Goal: Task Accomplishment & Management: Complete application form

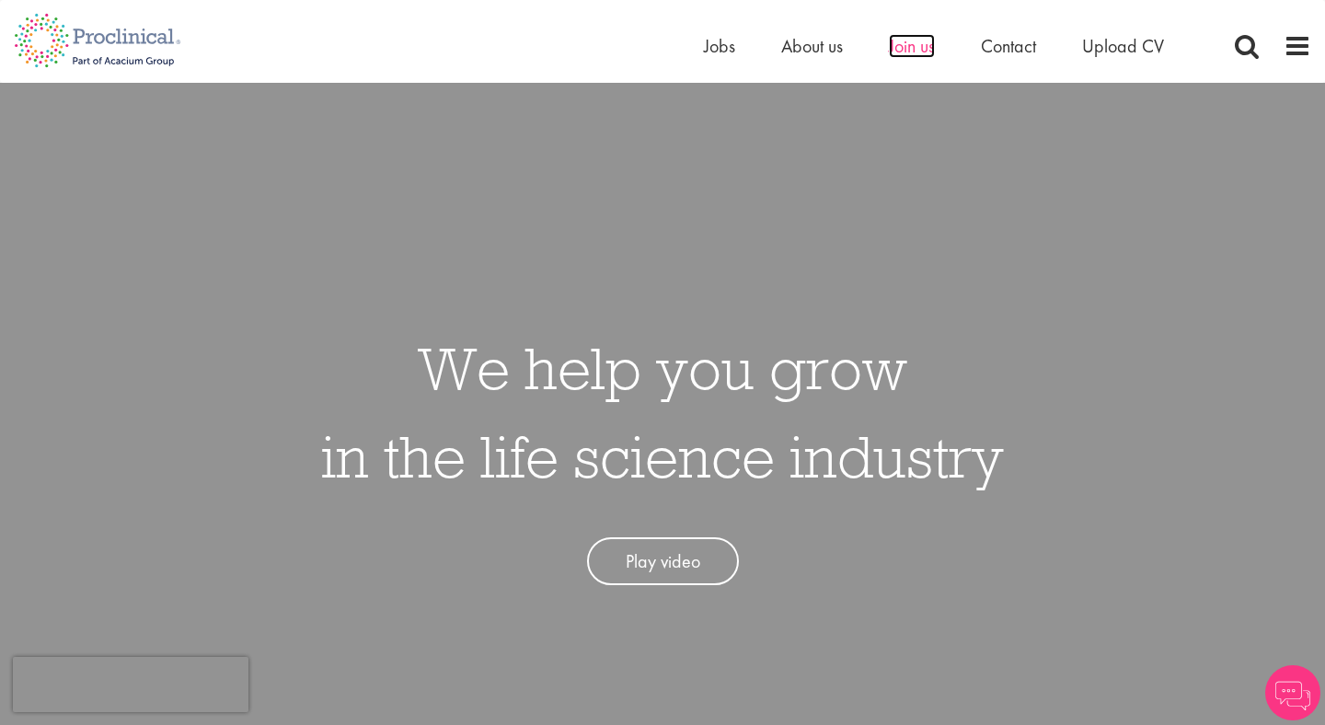
click at [907, 48] on span "Join us" at bounding box center [912, 46] width 46 height 24
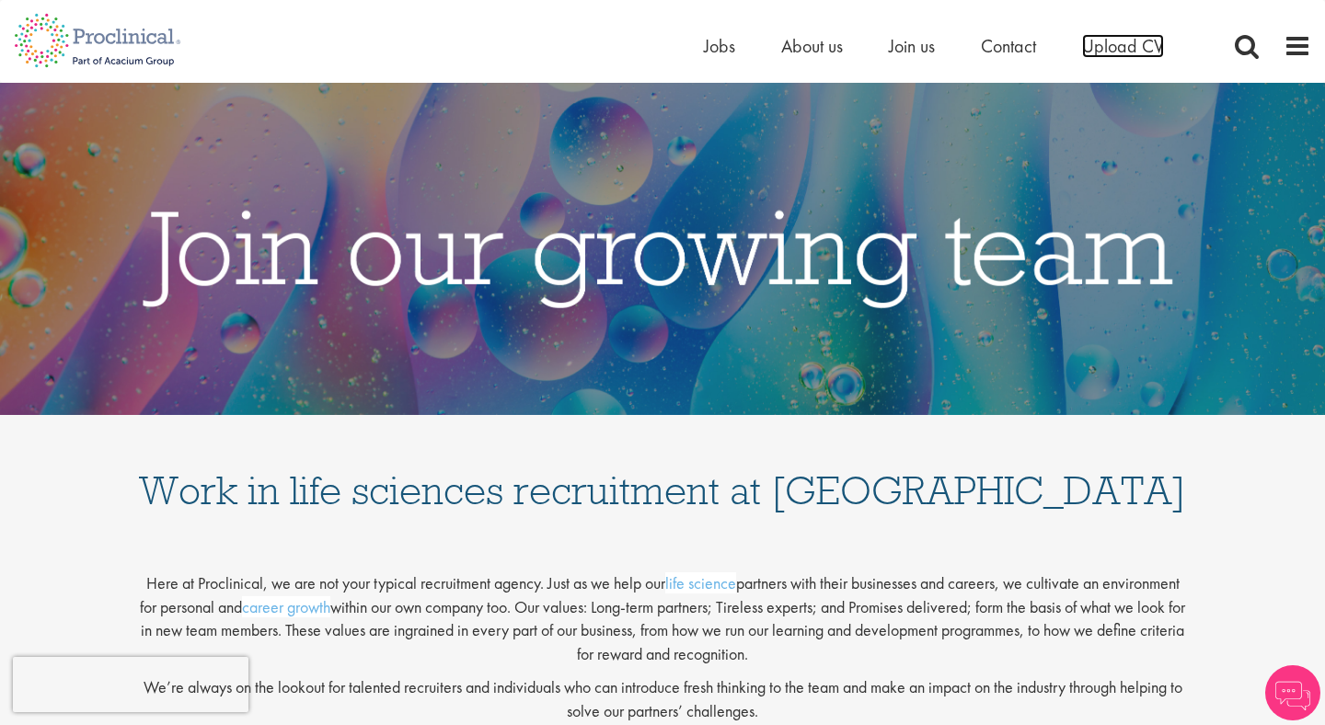
click at [1134, 39] on span "Upload CV" at bounding box center [1123, 46] width 82 height 24
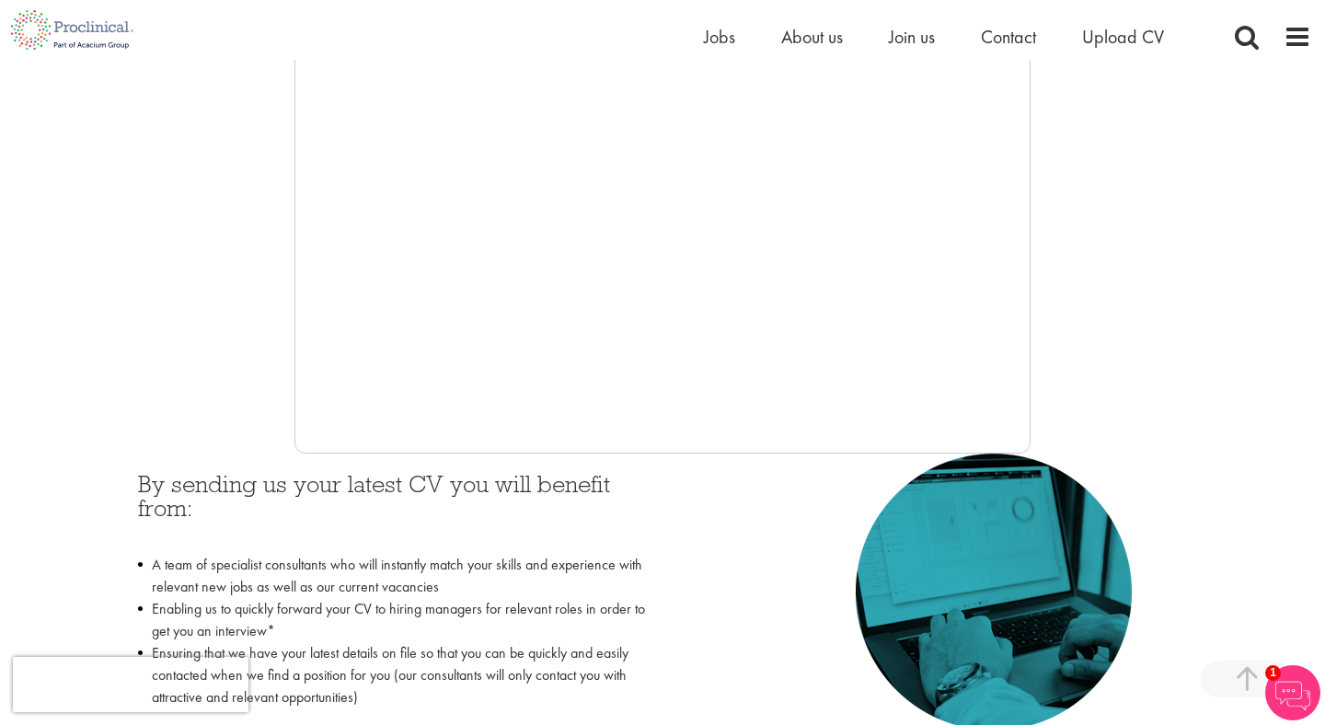
scroll to position [456, 0]
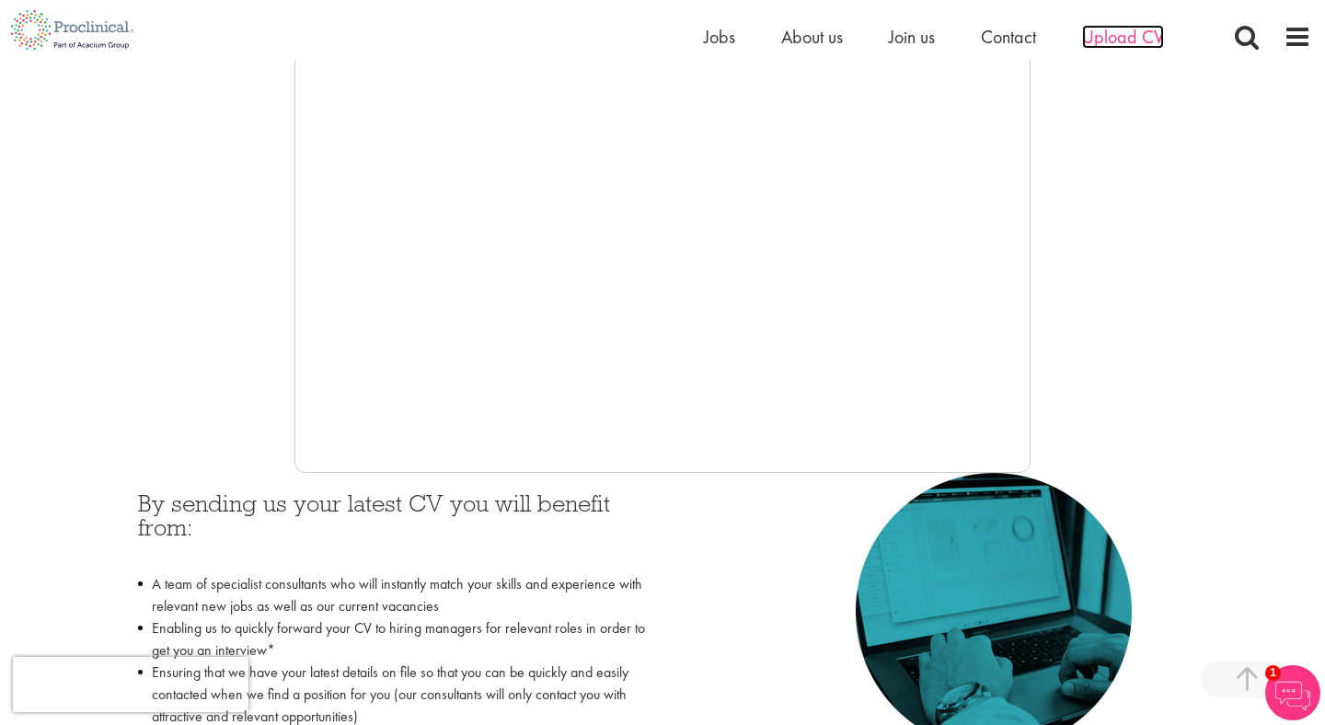
click at [1129, 38] on span "Upload CV" at bounding box center [1123, 37] width 82 height 24
